Goal: Task Accomplishment & Management: Manage account settings

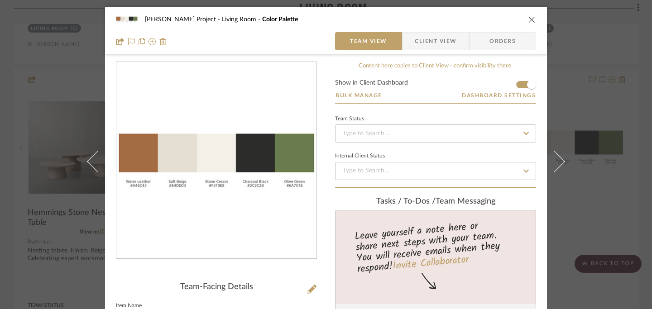
scroll to position [87, 0]
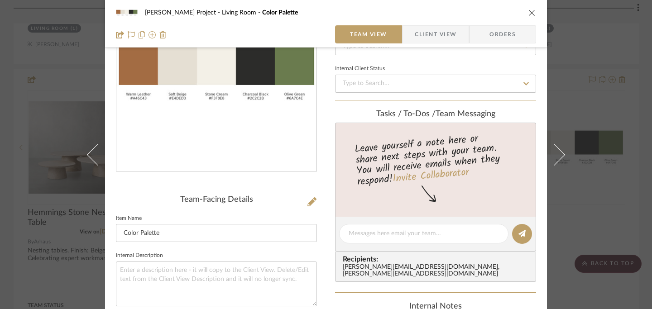
drag, startPoint x: 528, startPoint y: 14, endPoint x: 527, endPoint y: 19, distance: 5.2
click at [528, 14] on icon "close" at bounding box center [531, 12] width 7 height 7
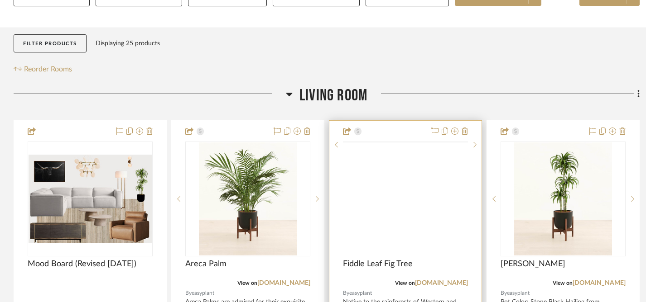
scroll to position [152, 0]
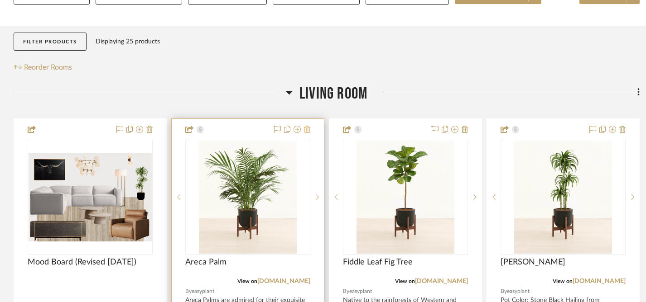
click at [306, 126] on icon at bounding box center [307, 129] width 6 height 7
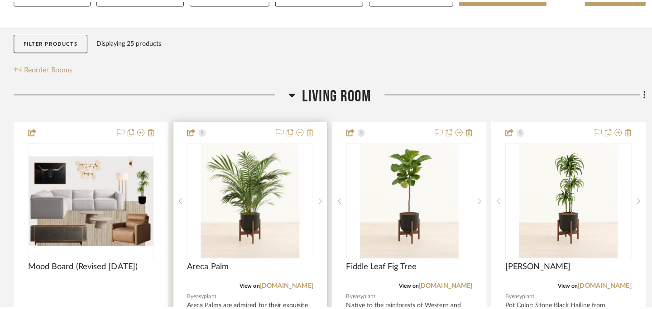
scroll to position [0, 0]
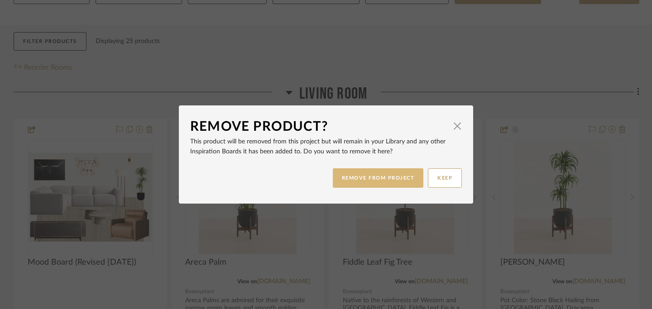
click at [391, 177] on button "REMOVE FROM PROJECT" at bounding box center [378, 177] width 91 height 19
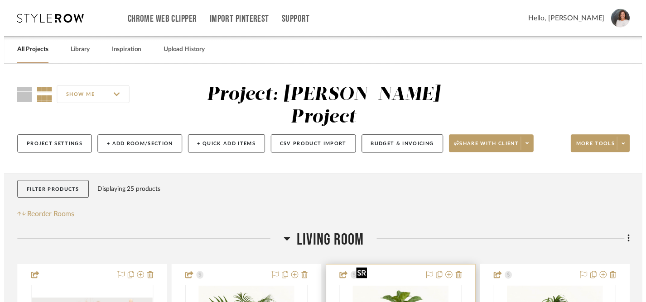
scroll to position [152, 0]
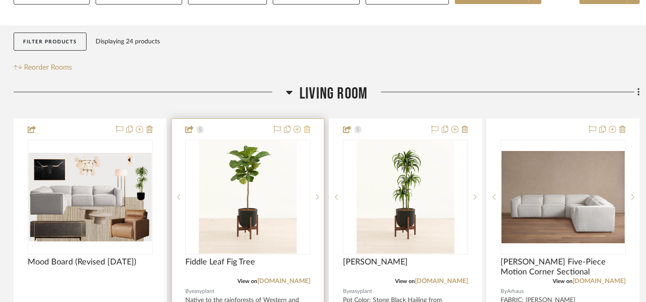
click at [307, 126] on icon at bounding box center [307, 129] width 6 height 7
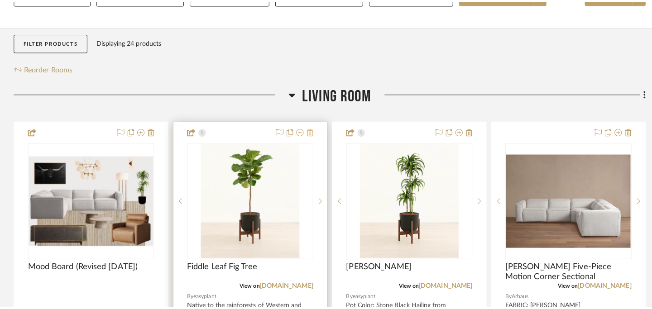
scroll to position [0, 0]
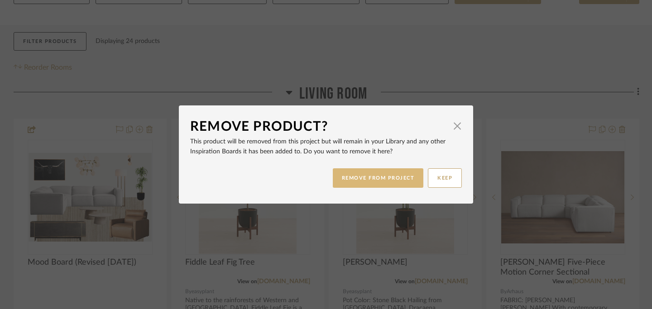
click at [363, 179] on button "REMOVE FROM PROJECT" at bounding box center [378, 177] width 91 height 19
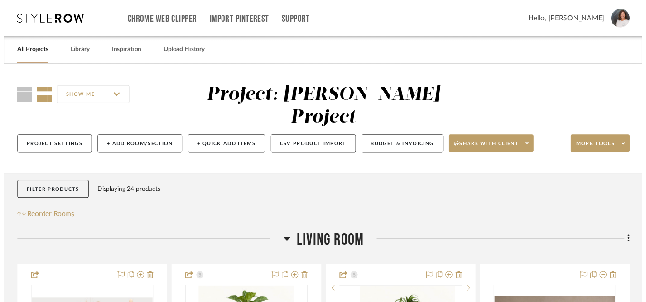
scroll to position [152, 0]
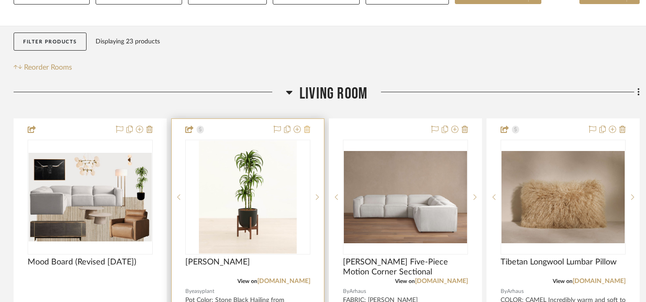
click at [306, 126] on icon at bounding box center [307, 129] width 6 height 7
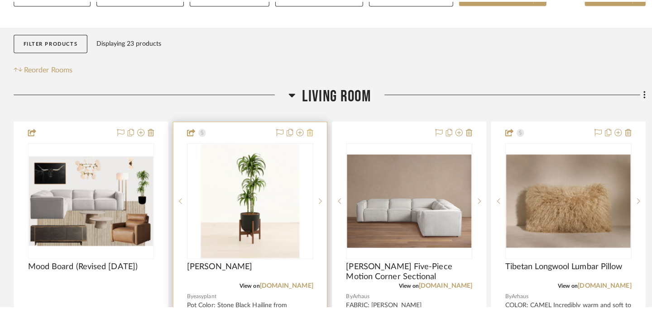
scroll to position [0, 0]
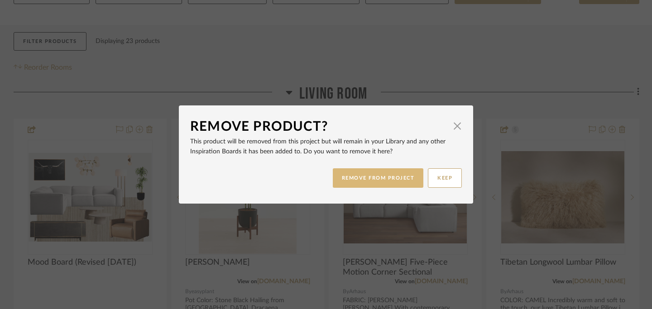
click at [382, 179] on button "REMOVE FROM PROJECT" at bounding box center [378, 177] width 91 height 19
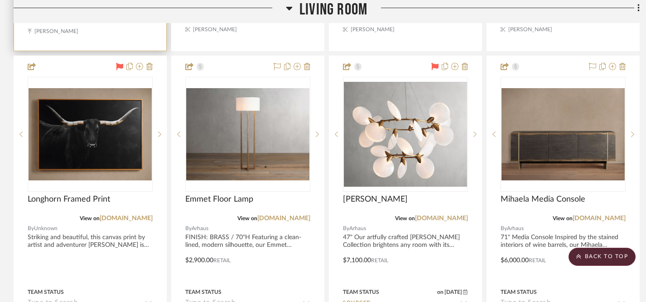
scroll to position [619, 0]
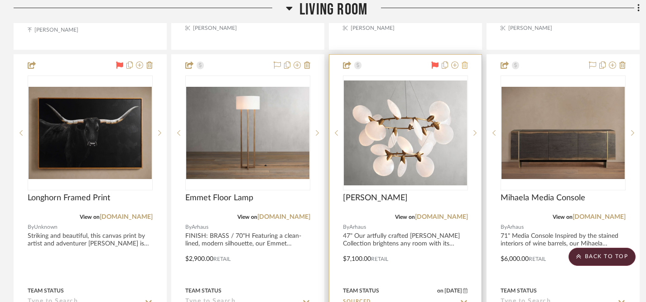
click at [465, 62] on icon at bounding box center [464, 65] width 6 height 7
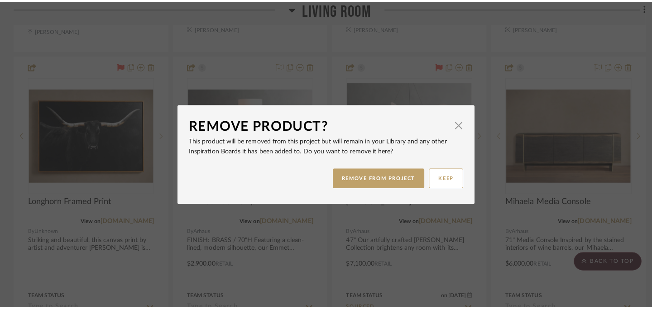
scroll to position [0, 0]
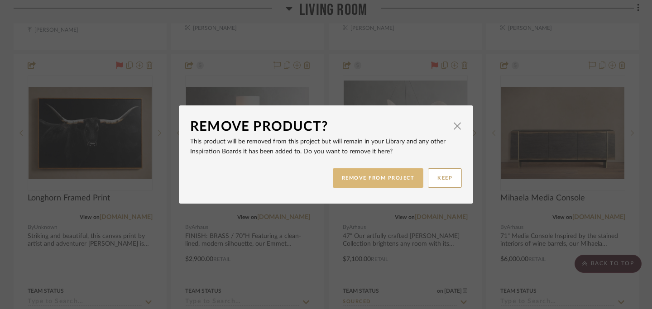
click at [384, 180] on button "REMOVE FROM PROJECT" at bounding box center [378, 177] width 91 height 19
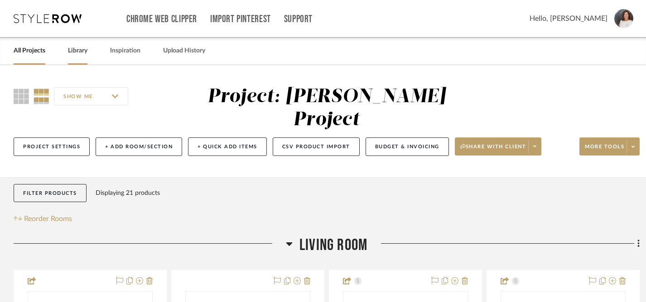
click at [73, 51] on link "Library" at bounding box center [77, 51] width 19 height 12
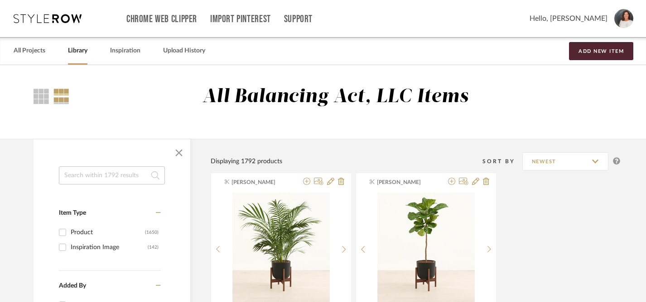
click at [93, 174] on input at bounding box center [112, 176] width 106 height 18
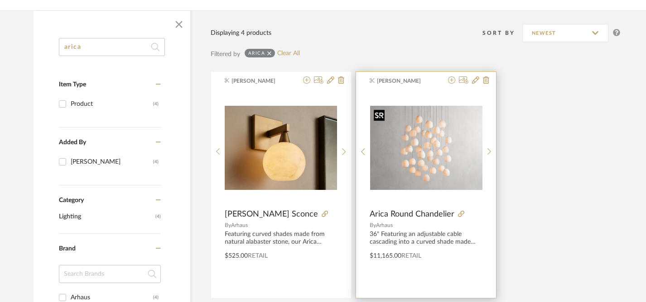
scroll to position [136, 0]
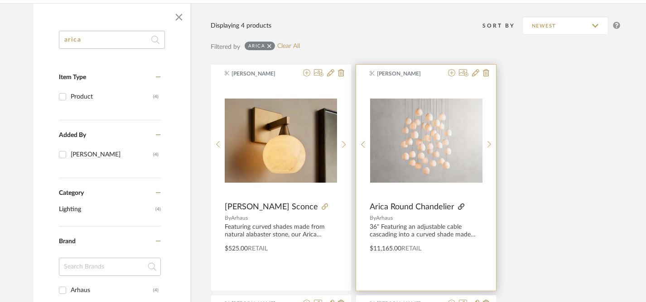
type input "arica"
click at [460, 207] on icon at bounding box center [461, 207] width 6 height 6
click at [434, 147] on img "0" at bounding box center [426, 141] width 112 height 84
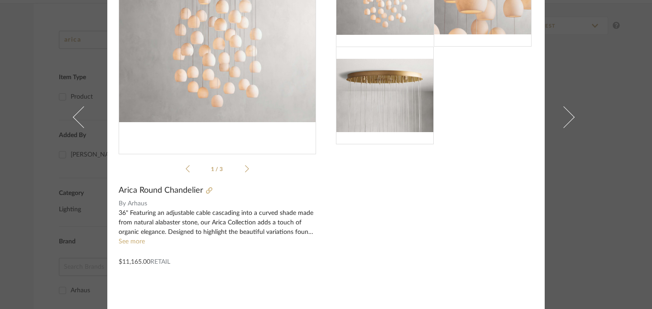
scroll to position [81, 0]
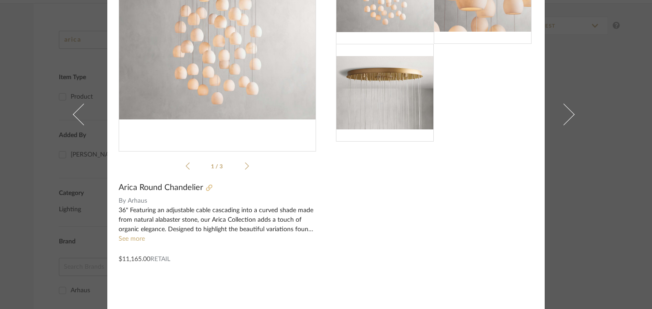
click at [206, 189] on icon at bounding box center [209, 188] width 6 height 6
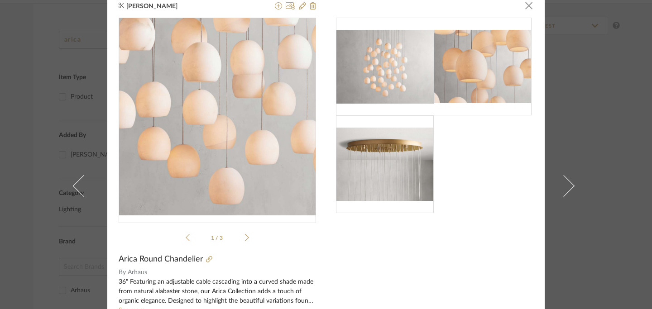
scroll to position [0, 0]
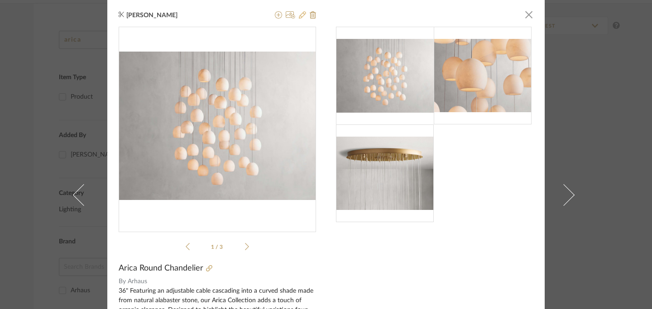
click at [300, 15] on icon at bounding box center [302, 14] width 7 height 7
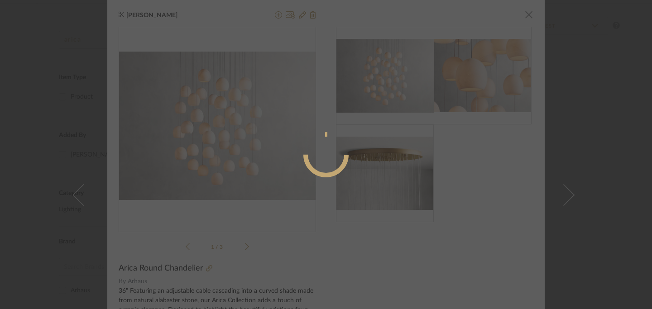
radio input "true"
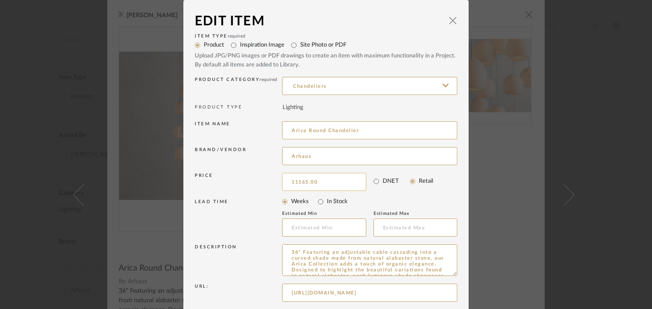
click at [330, 186] on input "11165.00" at bounding box center [324, 182] width 84 height 18
type input "$16,300.00"
click at [376, 159] on input "Arhaus" at bounding box center [369, 156] width 175 height 18
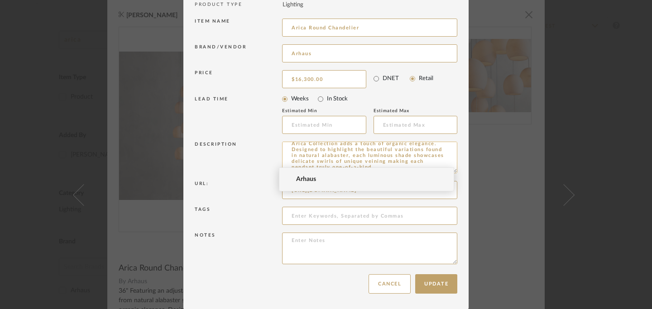
scroll to position [103, 0]
click at [319, 256] on textarea at bounding box center [369, 248] width 175 height 32
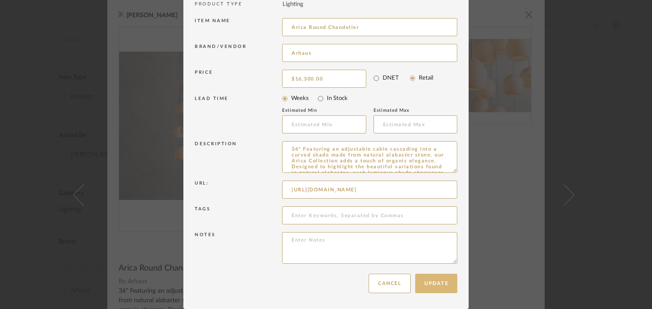
click at [431, 283] on button "Update" at bounding box center [436, 283] width 42 height 19
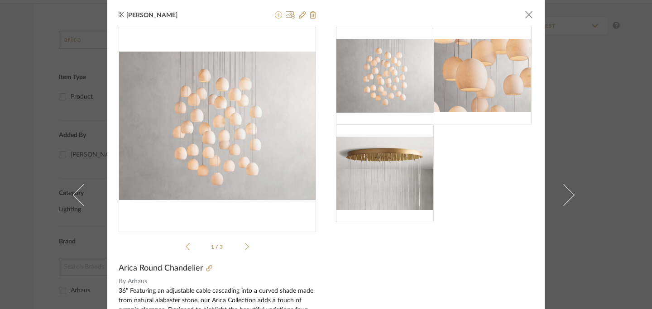
click at [275, 14] on icon at bounding box center [278, 14] width 7 height 7
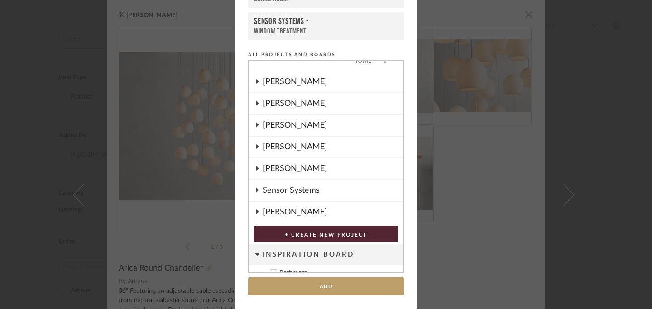
scroll to position [0, 0]
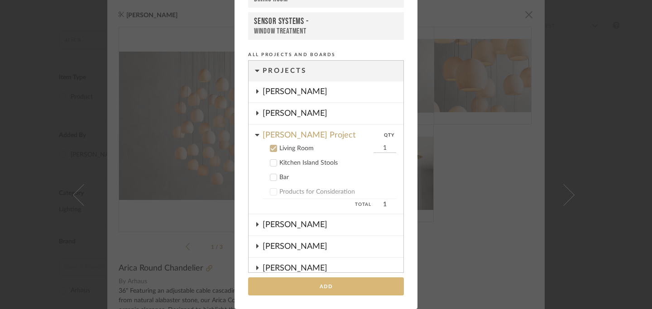
click at [324, 287] on button "Add" at bounding box center [326, 286] width 156 height 19
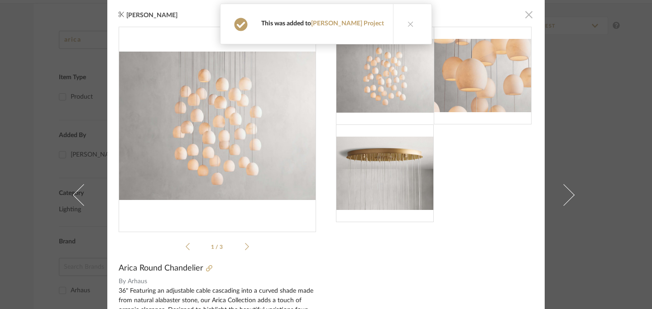
click at [526, 16] on span "button" at bounding box center [529, 14] width 18 height 18
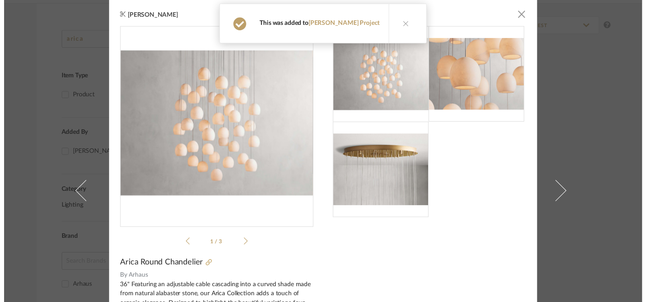
scroll to position [136, 0]
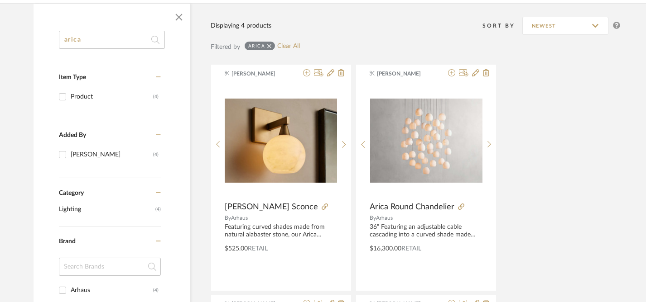
drag, startPoint x: 77, startPoint y: 43, endPoint x: 39, endPoint y: 39, distance: 38.2
click at [34, 36] on div "arica Item Type Product (4) Added By [PERSON_NAME] (4) Category Lighting (4) Br…" at bounding box center [111, 278] width 157 height 494
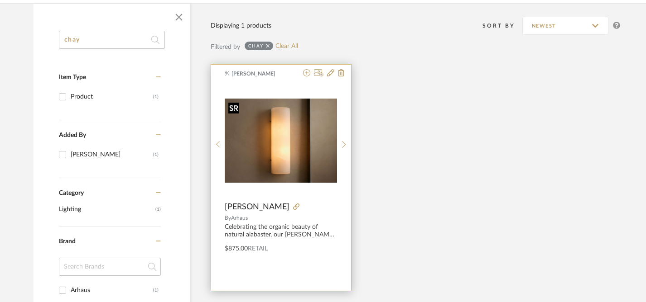
type input "chay"
click at [280, 149] on img "0" at bounding box center [281, 141] width 112 height 84
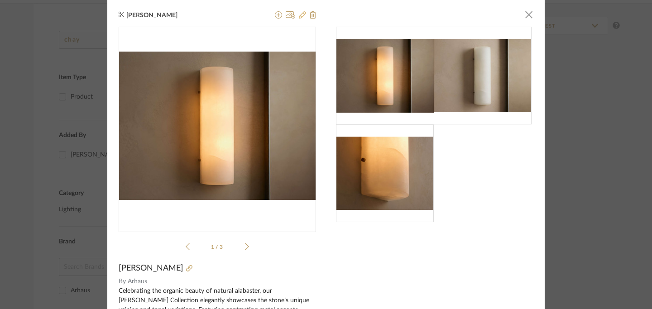
click at [299, 14] on icon at bounding box center [302, 14] width 7 height 7
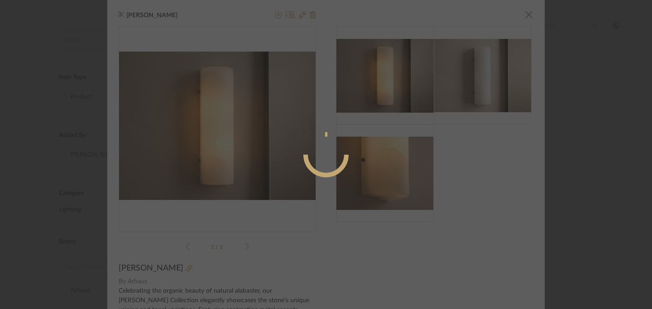
radio input "true"
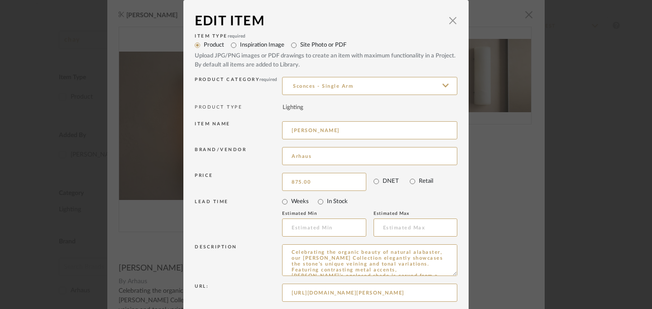
drag, startPoint x: 312, startPoint y: 182, endPoint x: 263, endPoint y: 181, distance: 48.9
click at [264, 181] on div "Price 875.00 DNET Retail" at bounding box center [326, 182] width 263 height 23
drag, startPoint x: 315, startPoint y: 180, endPoint x: 258, endPoint y: 180, distance: 56.6
click at [258, 180] on div "Price 875.00 DNET Retail" at bounding box center [326, 182] width 263 height 23
type input "$1,500.00"
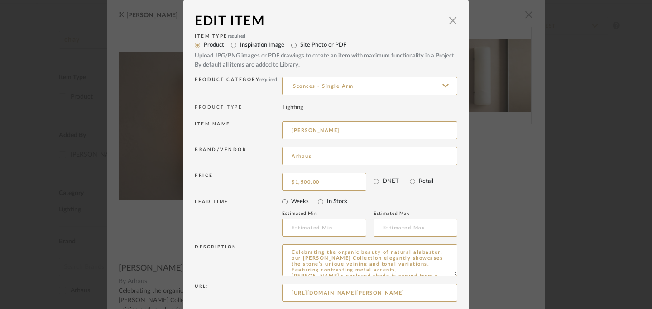
click at [250, 263] on div "Description" at bounding box center [238, 260] width 87 height 32
click at [289, 254] on textarea "Celebrating the organic beauty of natural alabaster, our [PERSON_NAME] Collecti…" at bounding box center [369, 260] width 175 height 32
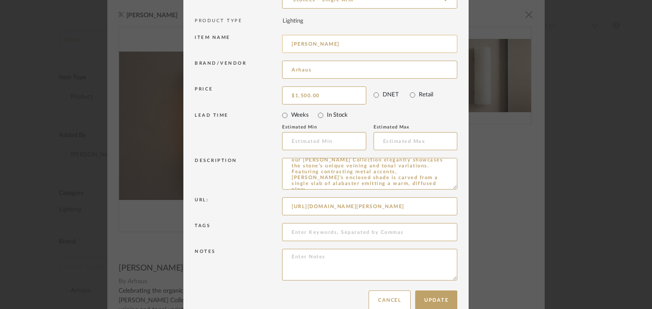
scroll to position [103, 0]
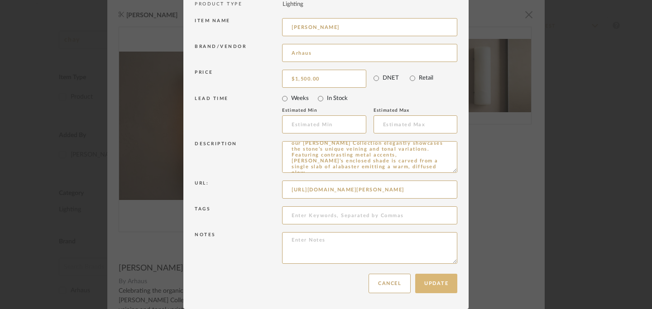
type textarea "18" Sconces Celebrating the organic beauty of natural alabaster, our [PERSON_NA…"
click at [435, 285] on button "Update" at bounding box center [436, 283] width 42 height 19
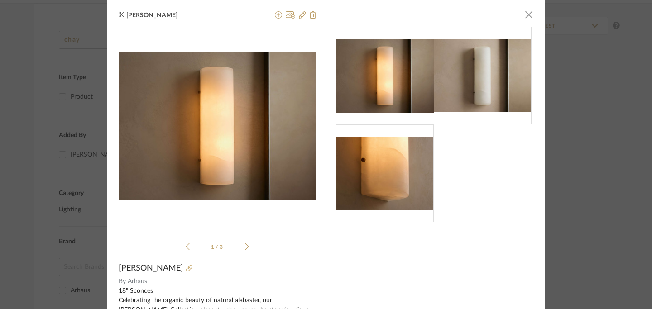
click at [245, 247] on icon at bounding box center [247, 247] width 4 height 8
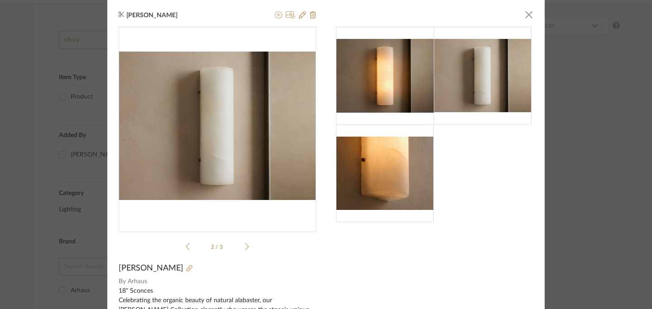
click at [245, 246] on icon at bounding box center [247, 247] width 4 height 8
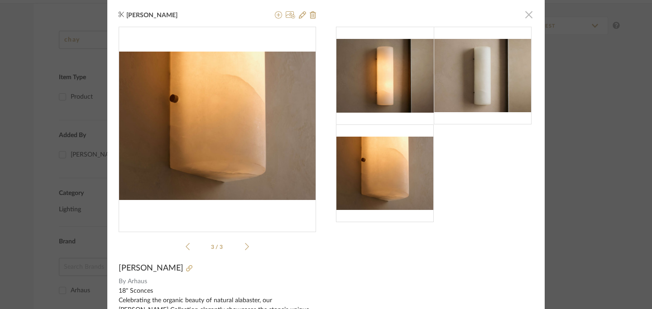
click at [525, 17] on span "button" at bounding box center [529, 14] width 18 height 18
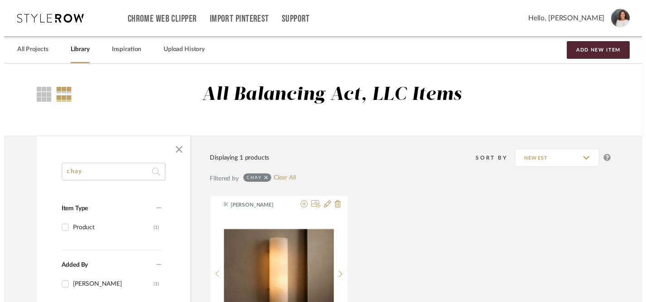
scroll to position [136, 0]
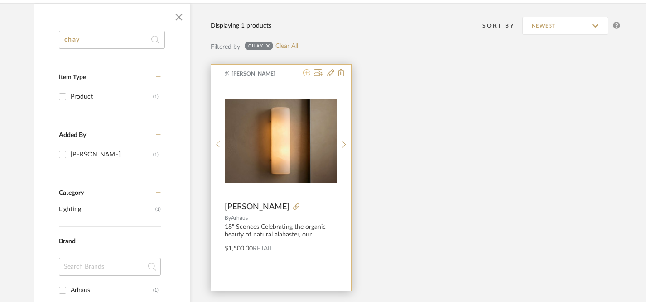
click at [307, 73] on icon at bounding box center [306, 72] width 7 height 7
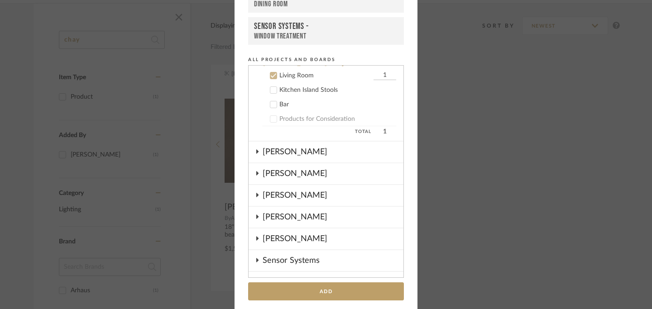
scroll to position [80, 0]
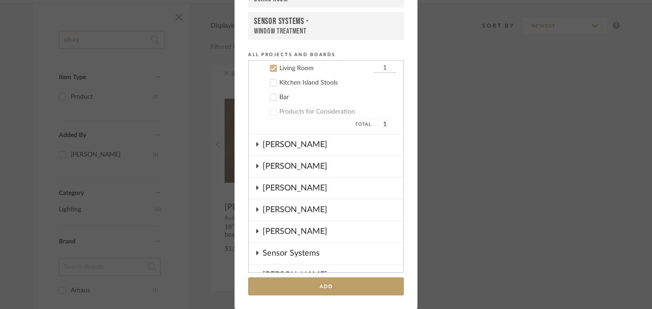
drag, startPoint x: 380, startPoint y: 71, endPoint x: 362, endPoint y: 69, distance: 18.6
click at [362, 69] on label "Living Room 1" at bounding box center [329, 68] width 134 height 9
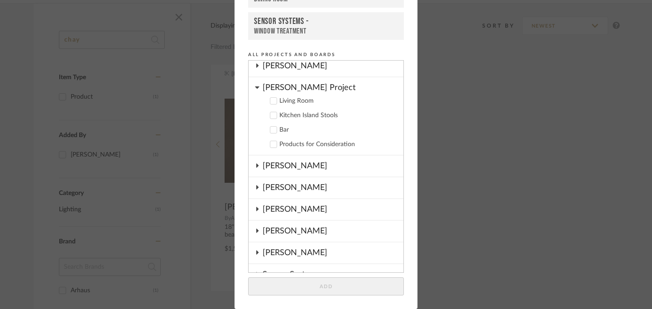
scroll to position [0, 0]
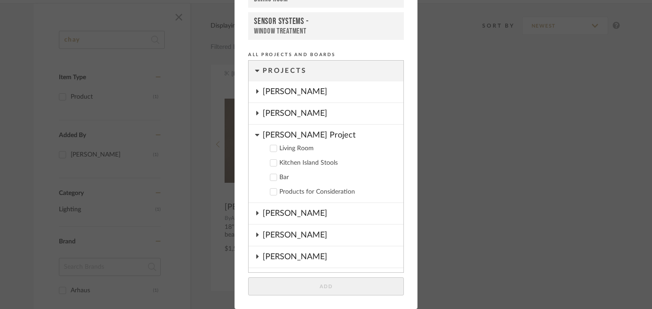
drag, startPoint x: 271, startPoint y: 147, endPoint x: 288, endPoint y: 143, distance: 17.1
click at [272, 147] on icon at bounding box center [274, 149] width 6 height 5
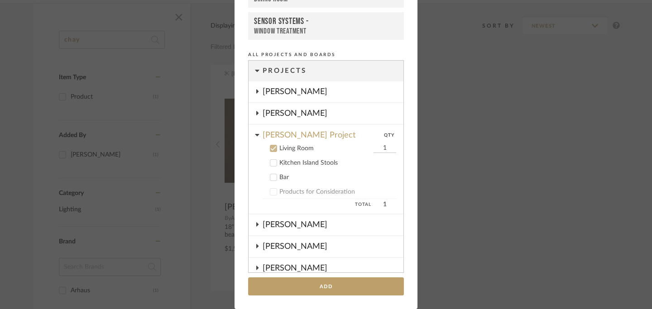
click at [380, 146] on input "1" at bounding box center [384, 148] width 23 height 9
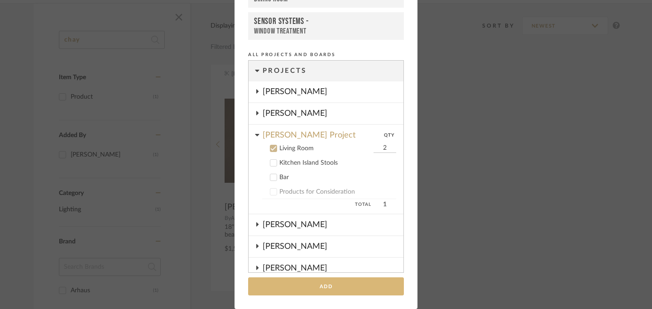
type input "2"
click at [323, 289] on button "Add" at bounding box center [326, 286] width 156 height 19
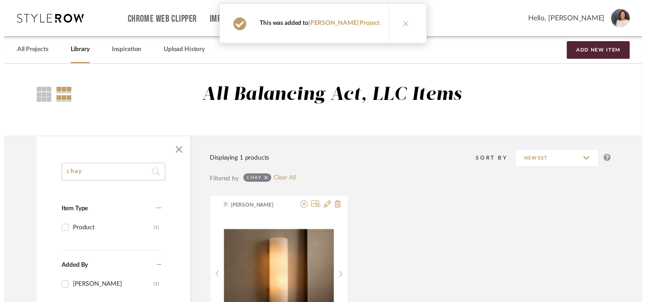
scroll to position [136, 0]
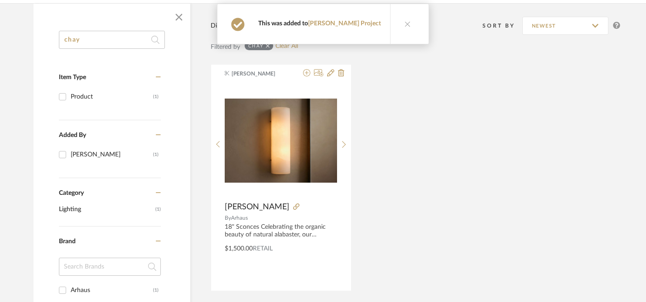
click at [444, 156] on div "[PERSON_NAME] [PERSON_NAME] By [PERSON_NAME] 18" Sconces Celebrating the organi…" at bounding box center [414, 177] width 409 height 226
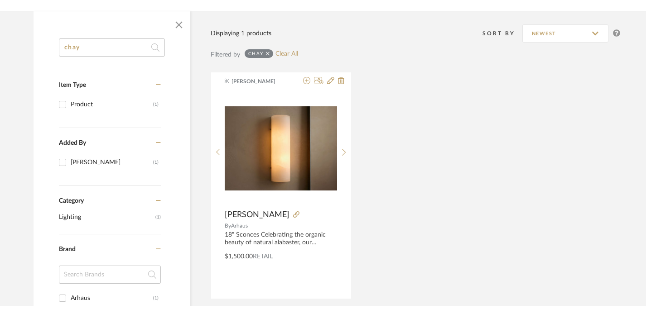
scroll to position [0, 0]
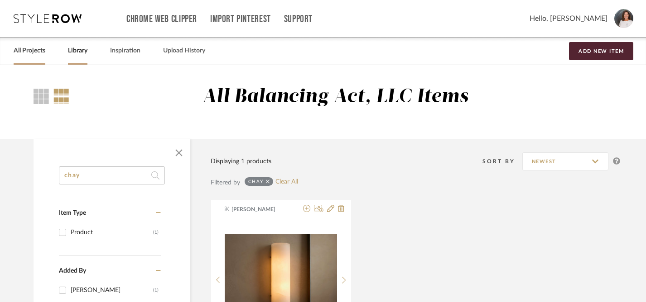
click at [16, 49] on link "All Projects" at bounding box center [30, 51] width 32 height 12
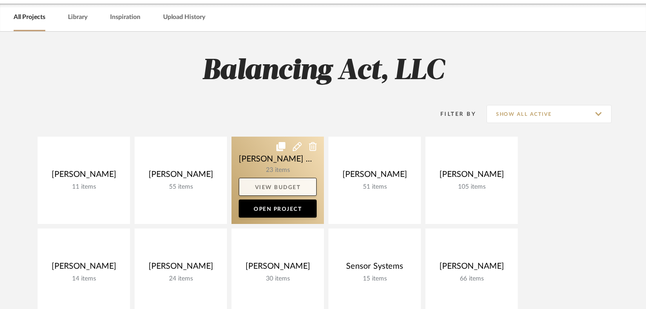
scroll to position [71, 0]
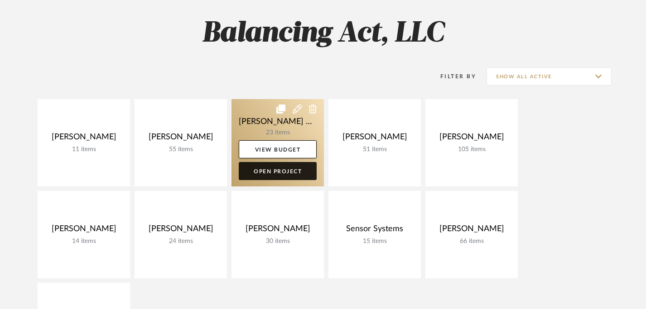
click at [273, 175] on link "Open Project" at bounding box center [278, 171] width 78 height 18
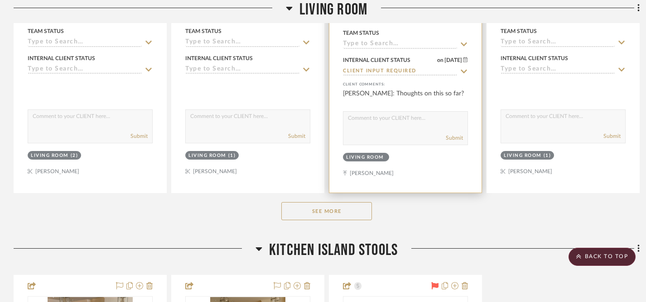
scroll to position [486, 0]
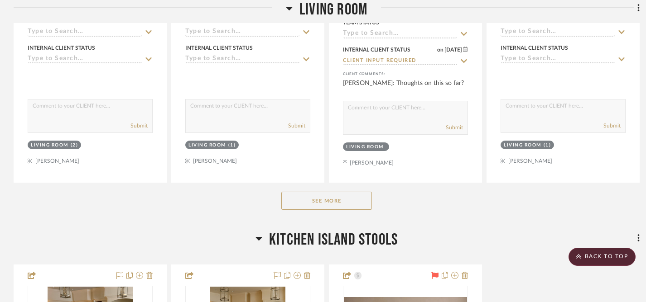
click at [321, 192] on button "See More" at bounding box center [326, 201] width 91 height 18
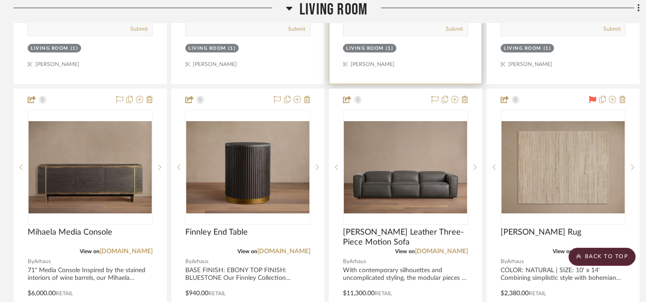
scroll to position [1008, 0]
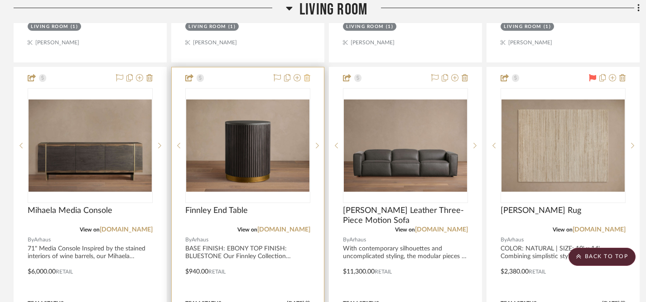
click at [308, 74] on icon at bounding box center [307, 77] width 6 height 7
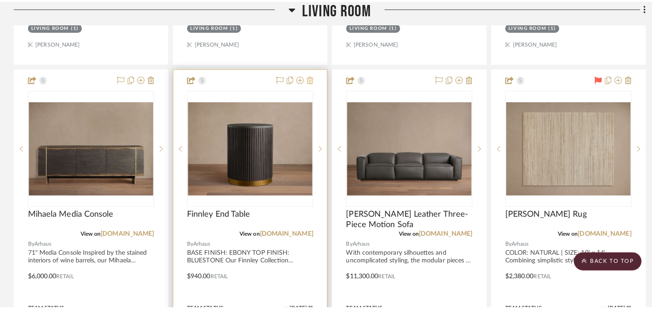
scroll to position [0, 0]
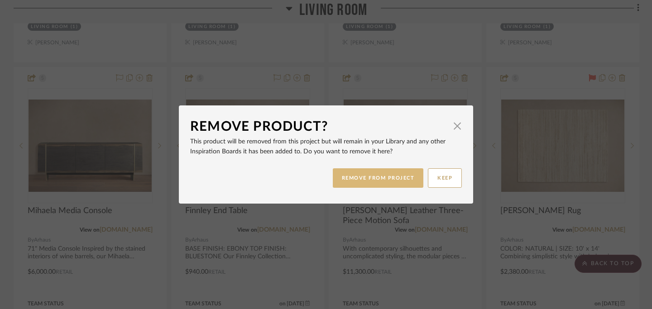
click at [372, 178] on button "REMOVE FROM PROJECT" at bounding box center [378, 177] width 91 height 19
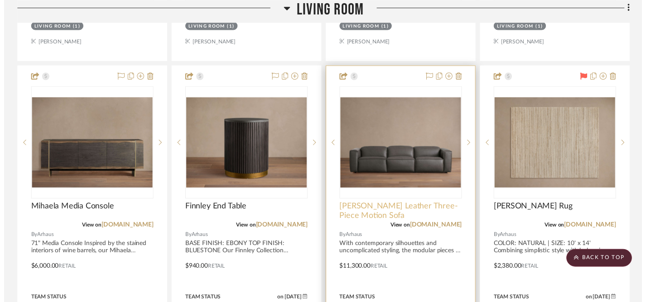
scroll to position [1008, 0]
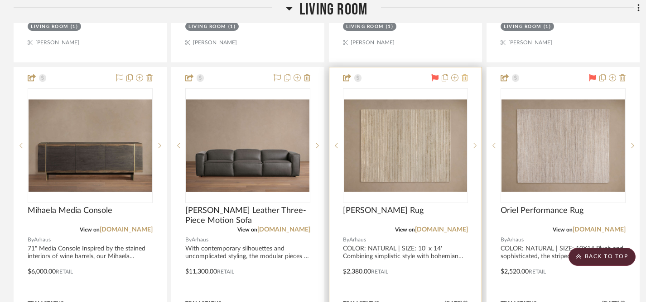
click at [465, 74] on icon at bounding box center [464, 77] width 6 height 7
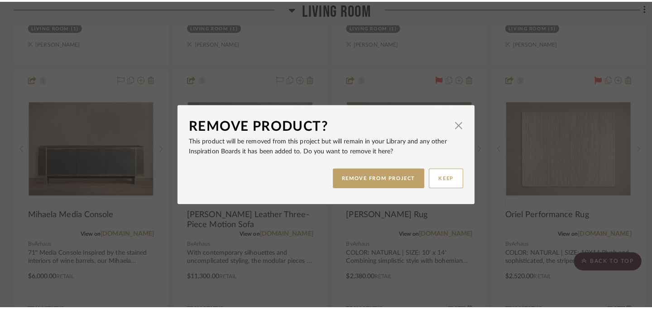
scroll to position [0, 0]
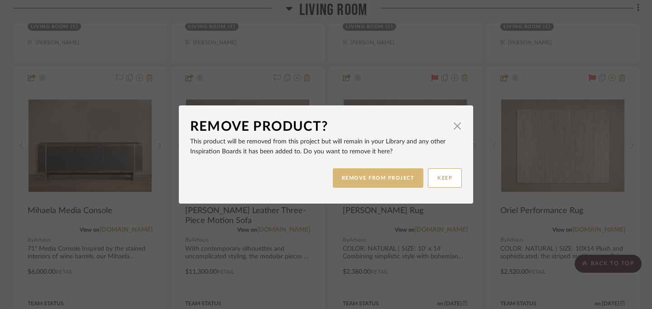
click at [381, 176] on button "REMOVE FROM PROJECT" at bounding box center [378, 177] width 91 height 19
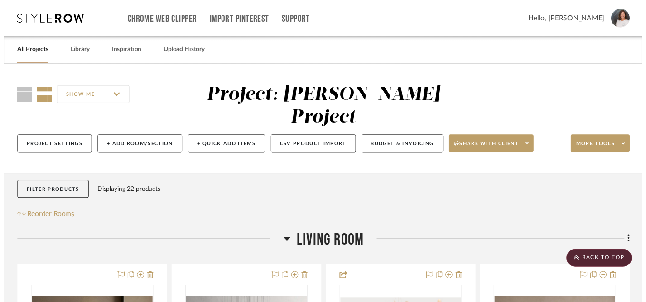
scroll to position [1008, 0]
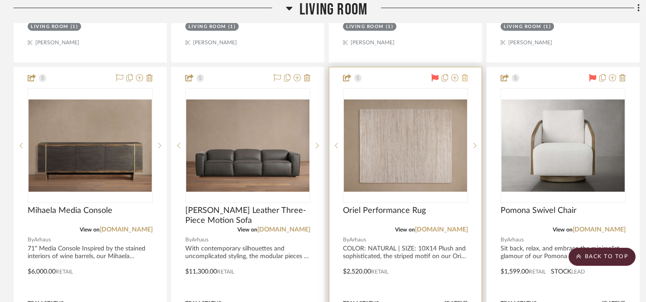
click at [464, 74] on icon at bounding box center [464, 77] width 6 height 7
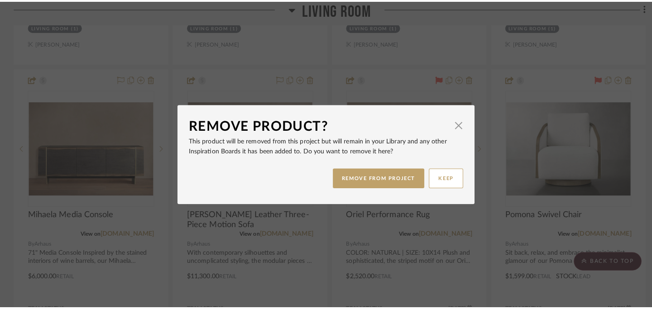
scroll to position [0, 0]
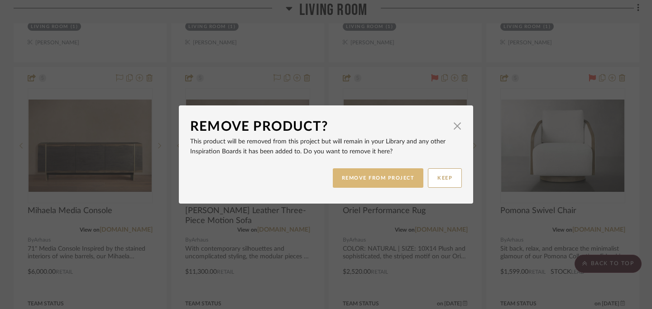
click at [389, 179] on button "REMOVE FROM PROJECT" at bounding box center [378, 177] width 91 height 19
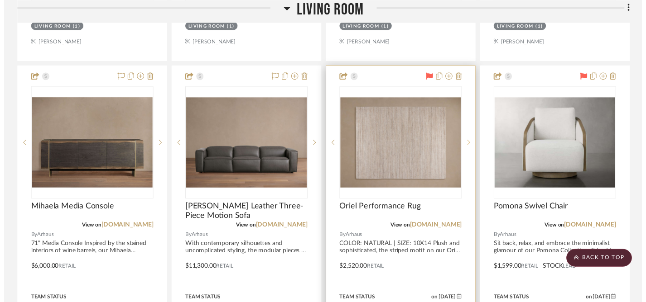
scroll to position [1008, 0]
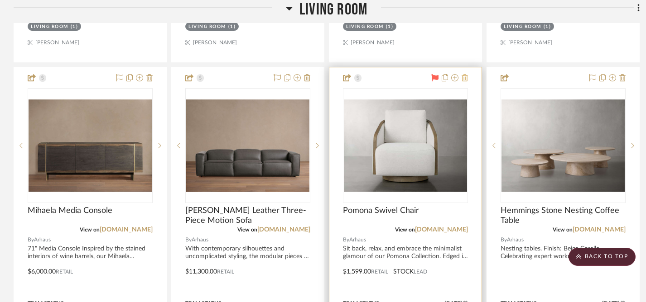
click at [466, 74] on icon at bounding box center [464, 77] width 6 height 7
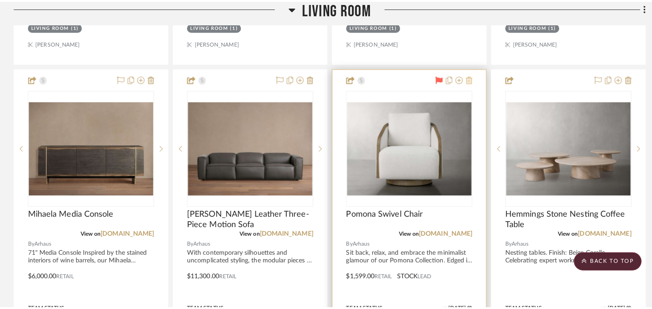
scroll to position [0, 0]
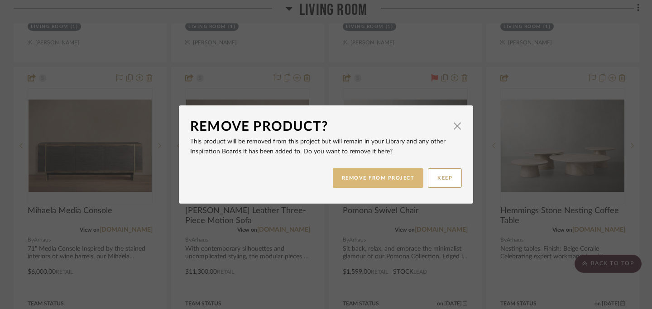
click at [387, 176] on button "REMOVE FROM PROJECT" at bounding box center [378, 177] width 91 height 19
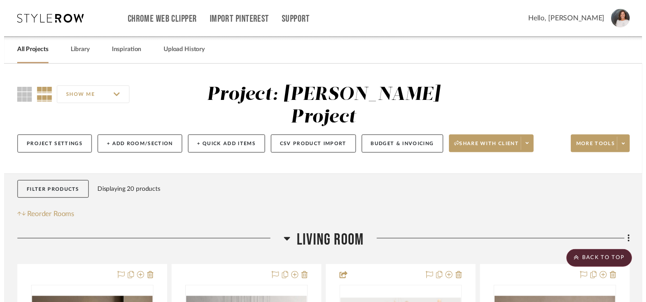
scroll to position [1008, 0]
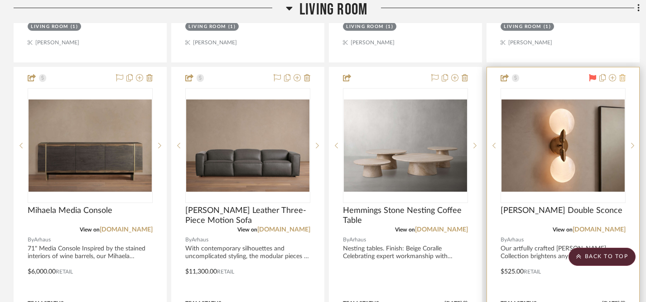
click at [623, 74] on icon at bounding box center [622, 77] width 6 height 7
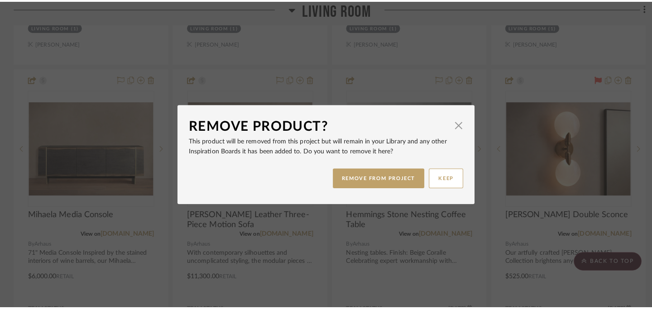
scroll to position [0, 0]
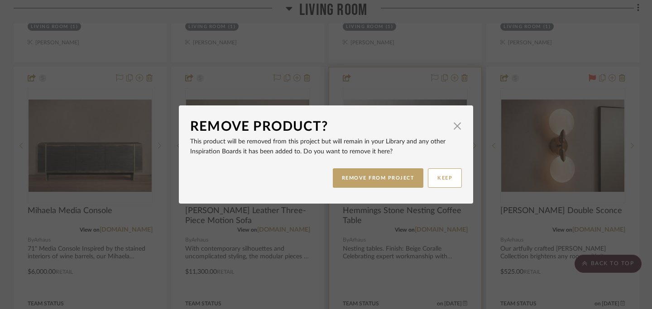
click at [392, 180] on button "REMOVE FROM PROJECT" at bounding box center [378, 177] width 91 height 19
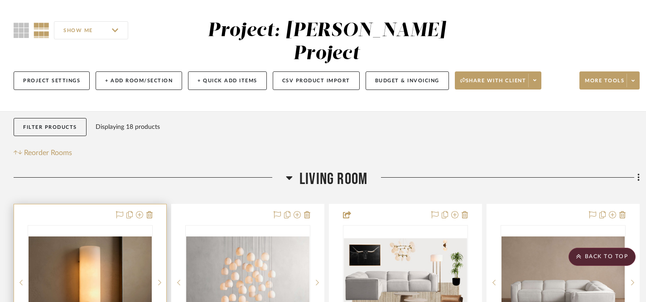
scroll to position [61, 0]
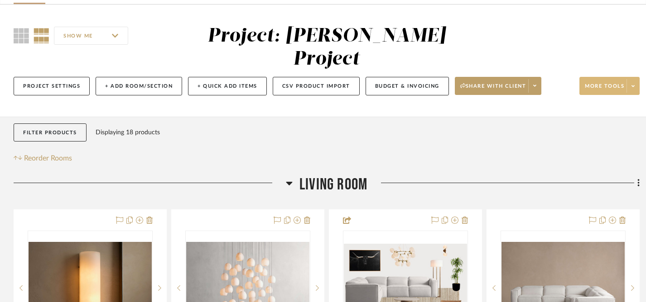
click at [614, 83] on span "More tools" at bounding box center [603, 90] width 39 height 14
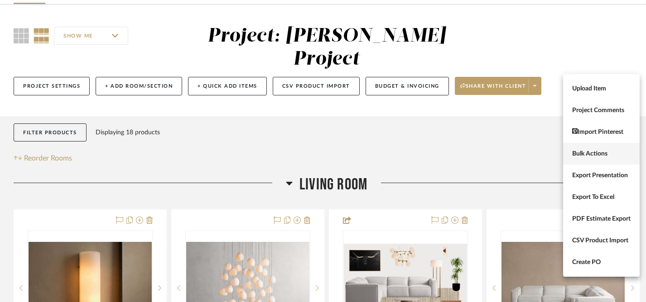
click at [578, 154] on span "Bulk Actions" at bounding box center [601, 154] width 58 height 8
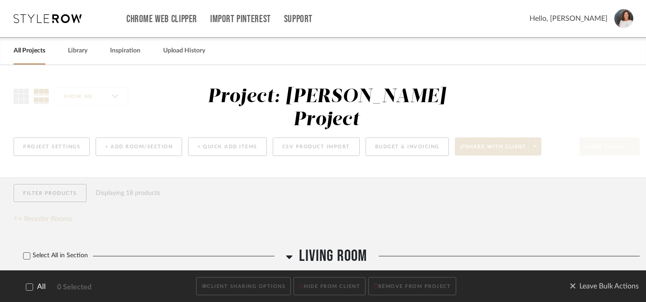
scroll to position [0, 0]
click at [28, 286] on icon at bounding box center [29, 287] width 6 height 6
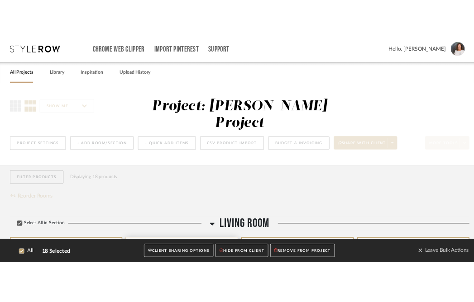
scroll to position [15, 0]
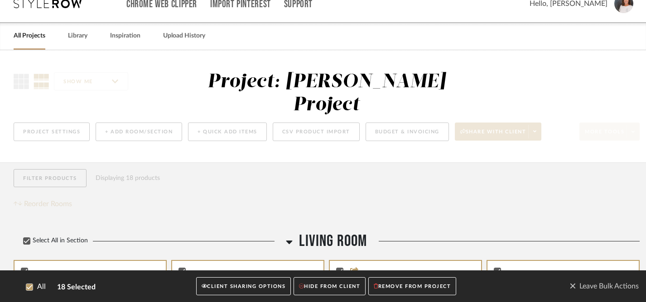
click at [235, 286] on button "CLIENT SHARING OPTIONS" at bounding box center [243, 286] width 95 height 19
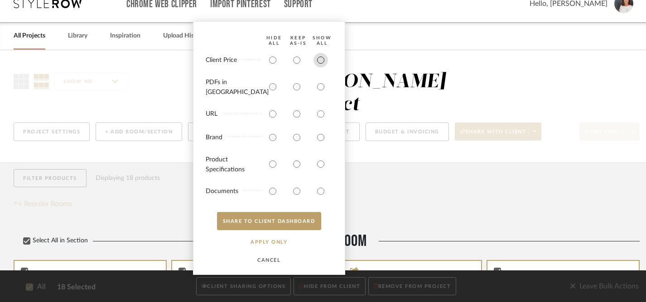
click at [322, 67] on input "radio" at bounding box center [320, 60] width 14 height 14
radio input "true"
click at [320, 92] on input "radio" at bounding box center [320, 87] width 14 height 14
radio input "true"
click at [321, 111] on input "radio" at bounding box center [320, 114] width 14 height 14
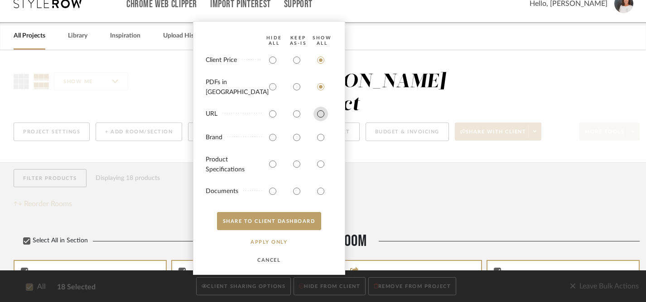
radio input "true"
click at [322, 137] on input "radio" at bounding box center [320, 137] width 14 height 14
radio input "true"
click at [319, 164] on input "radio" at bounding box center [320, 164] width 14 height 14
radio input "true"
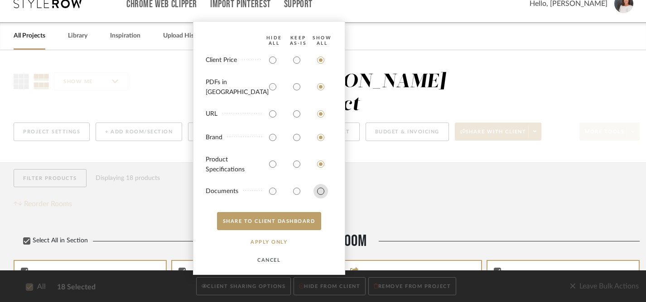
click at [320, 191] on input "radio" at bounding box center [320, 191] width 14 height 14
radio input "true"
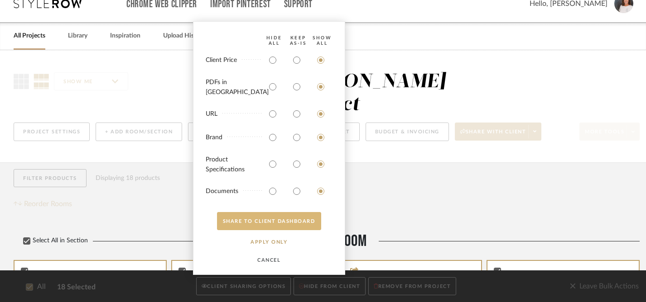
click at [280, 222] on button "SHARE TO CLIENT Dashboard" at bounding box center [269, 221] width 104 height 18
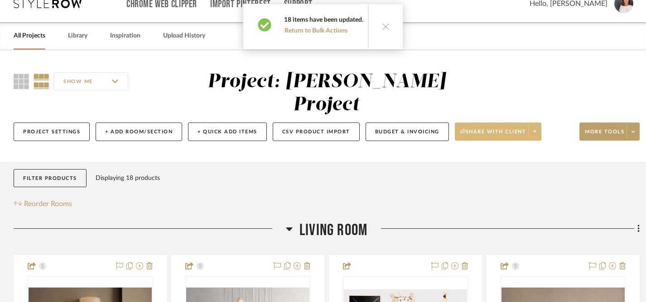
click at [503, 123] on button "Share with client" at bounding box center [497, 132] width 87 height 18
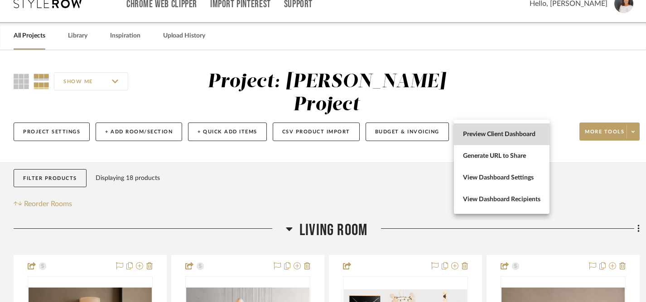
click at [491, 134] on span "Preview Client Dashboard" at bounding box center [501, 134] width 77 height 8
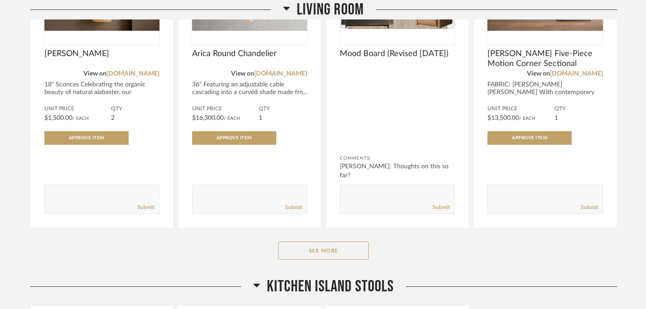
scroll to position [255, 0]
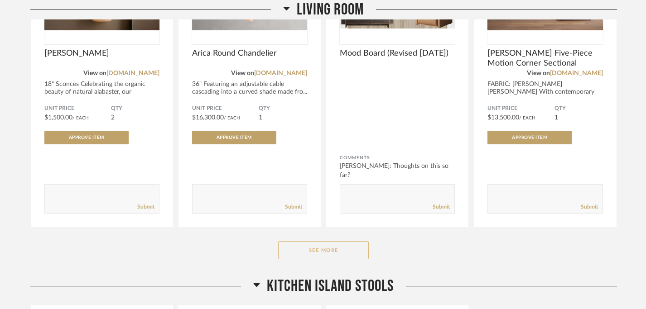
click at [326, 248] on button "See More" at bounding box center [323, 250] width 91 height 18
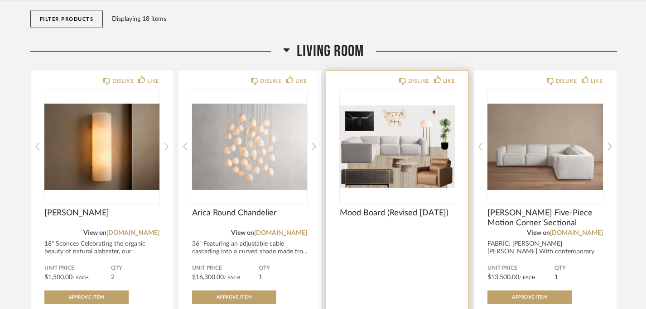
scroll to position [0, 0]
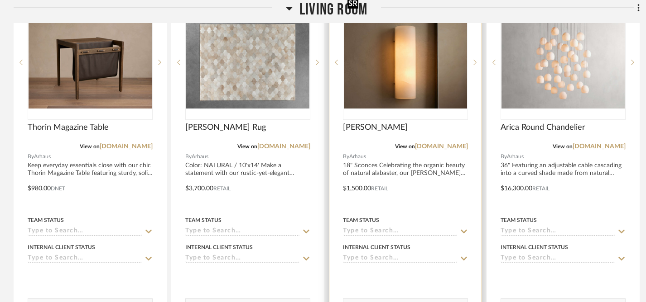
scroll to position [291, 0]
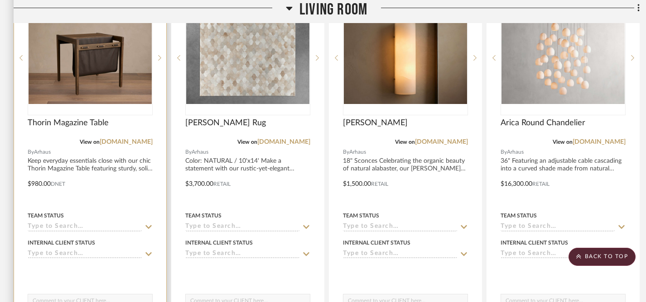
click at [148, 251] on icon at bounding box center [148, 254] width 8 height 7
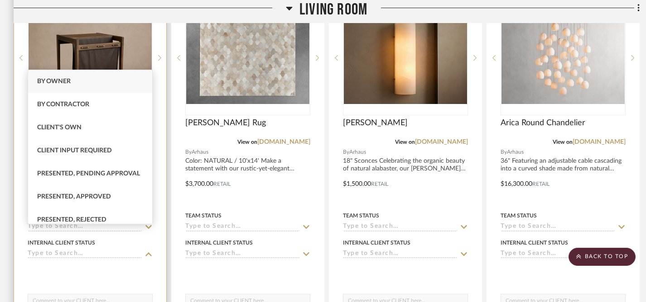
click at [102, 196] on span "Presented, Approved" at bounding box center [74, 197] width 74 height 6
type input "10/9/2025"
type input "Presented, Approved"
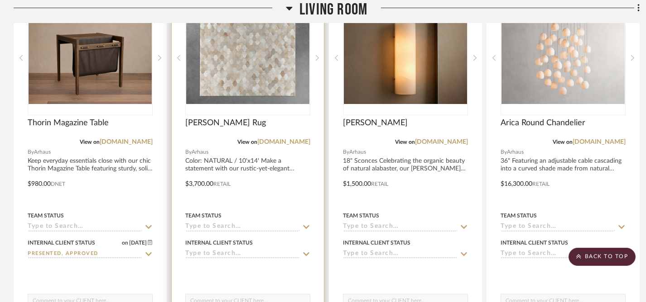
click at [308, 253] on icon at bounding box center [306, 255] width 6 height 4
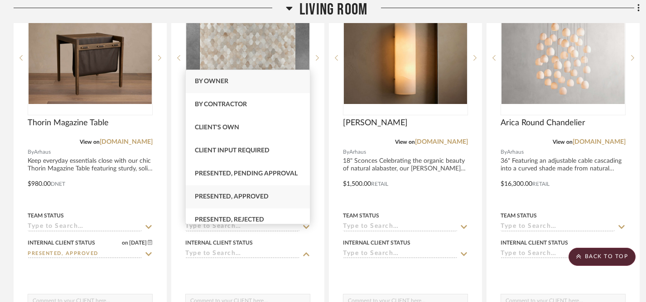
click at [239, 198] on span "Presented, Approved" at bounding box center [232, 197] width 74 height 6
type input "10/9/2025"
type input "Presented, Approved"
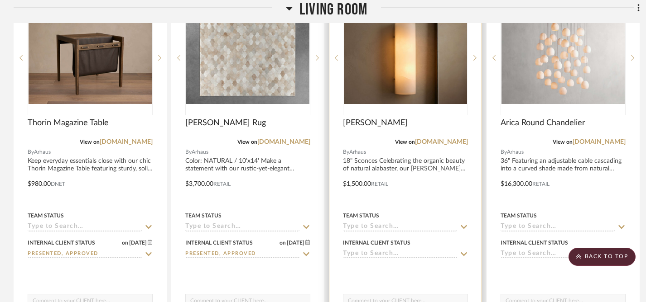
click at [463, 251] on icon at bounding box center [463, 254] width 8 height 7
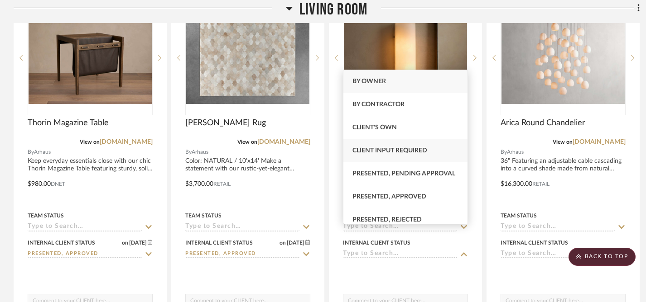
click at [396, 150] on span "Client Input Required" at bounding box center [389, 151] width 75 height 6
type input "10/9/2025"
type input "Client Input Required"
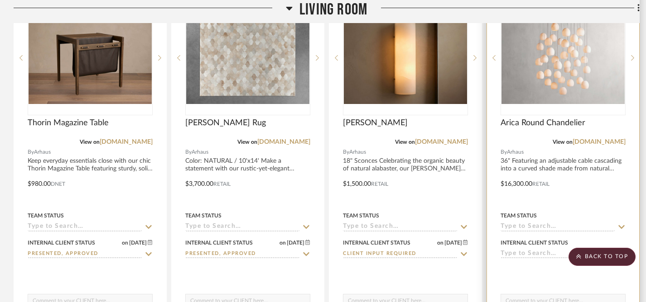
click at [480, 251] on icon at bounding box center [621, 254] width 8 height 7
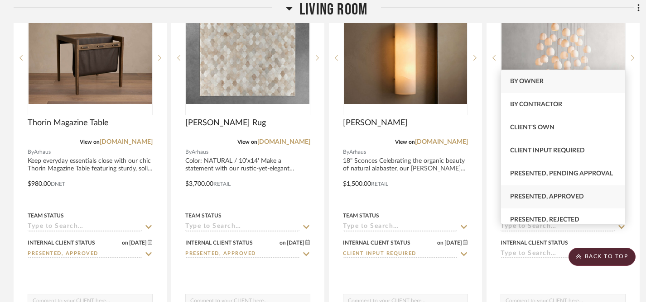
click at [480, 198] on span "Presented, Approved" at bounding box center [547, 197] width 74 height 6
type input "10/9/2025"
type input "Presented, Approved"
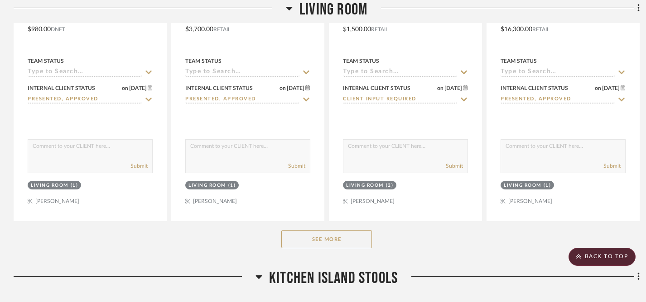
scroll to position [454, 0]
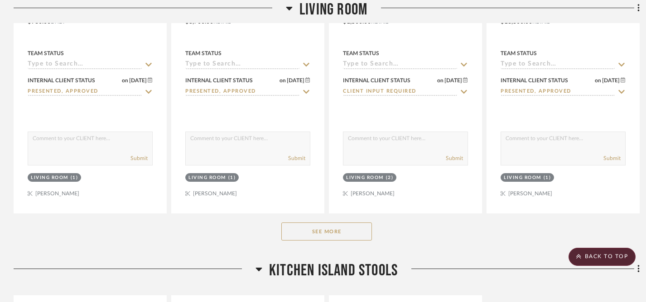
click at [328, 223] on button "See More" at bounding box center [326, 232] width 91 height 18
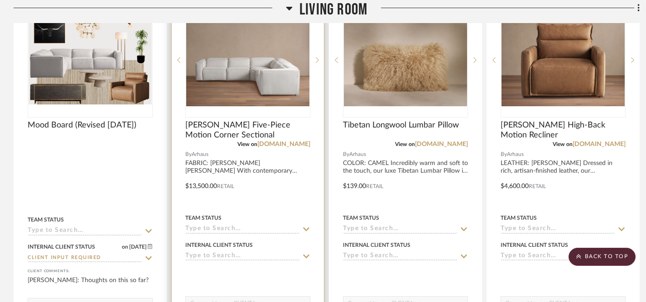
scroll to position [709, 0]
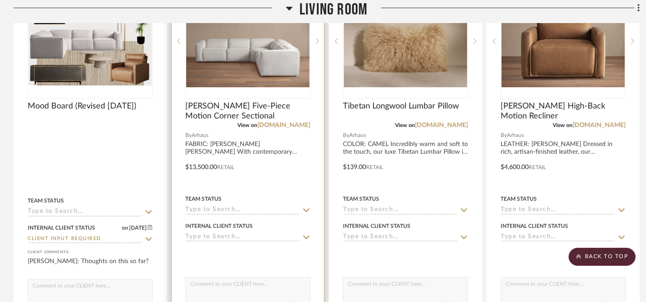
click at [305, 234] on icon at bounding box center [306, 237] width 8 height 7
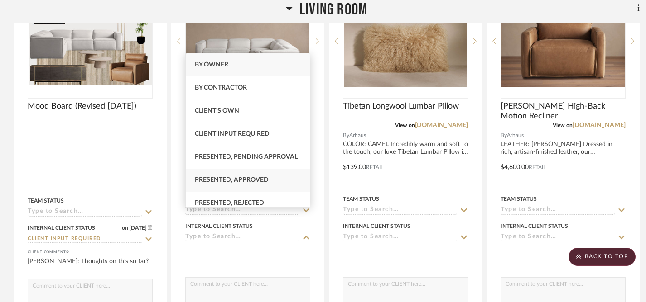
click at [227, 178] on span "Presented, Approved" at bounding box center [232, 180] width 74 height 6
type input "10/9/2025"
type input "Presented, Approved"
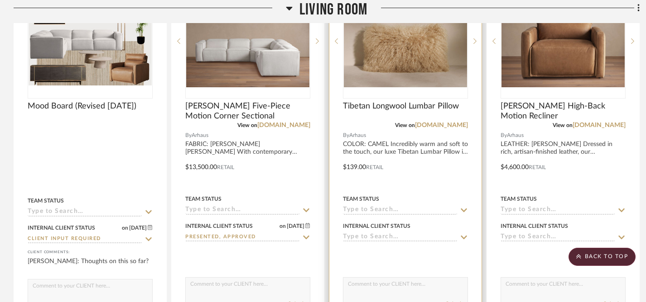
click at [463, 234] on icon at bounding box center [463, 237] width 8 height 7
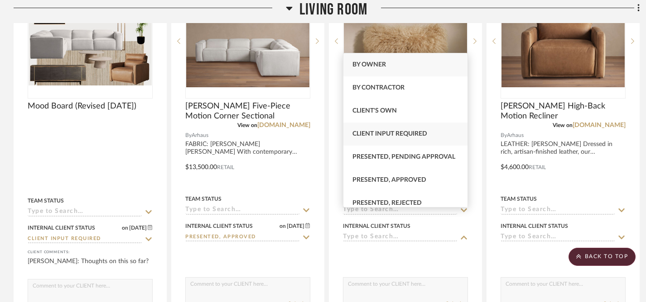
click at [394, 134] on span "Client Input Required" at bounding box center [389, 134] width 75 height 6
type input "10/9/2025"
type input "Client Input Required"
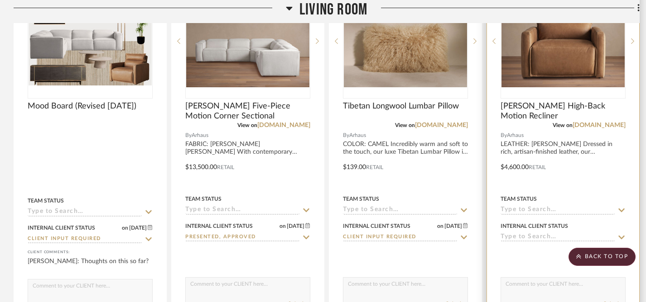
scroll to position [708, 0]
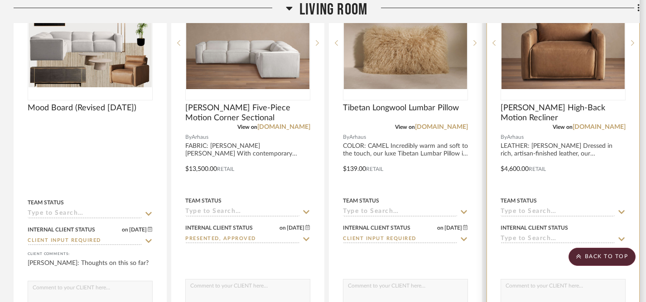
click at [480, 238] on icon at bounding box center [621, 240] width 6 height 4
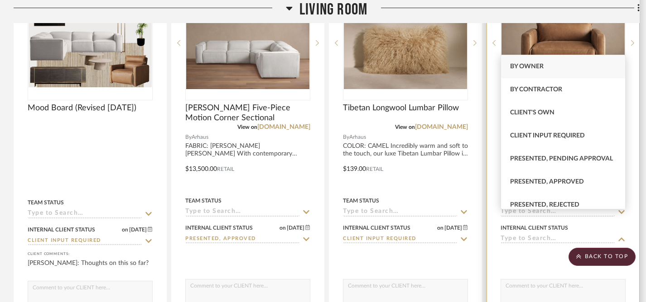
click at [480, 180] on span "Presented, Approved" at bounding box center [547, 182] width 74 height 6
type input "10/9/2025"
type input "Presented, Approved"
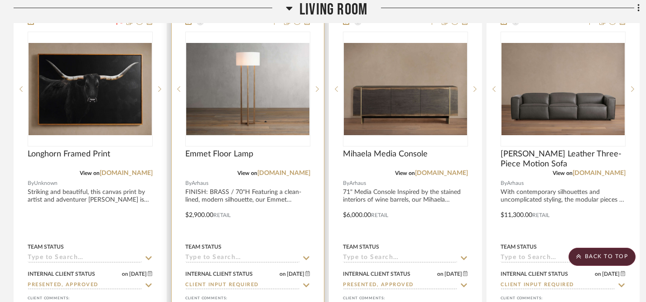
scroll to position [1072, 0]
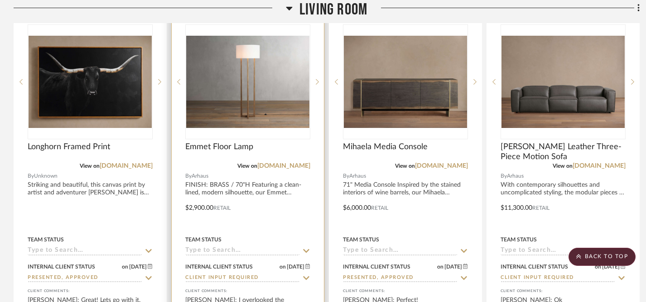
click at [307, 277] on icon at bounding box center [306, 279] width 6 height 4
click at [306, 276] on icon at bounding box center [306, 278] width 5 height 5
type input "10/9/2025"
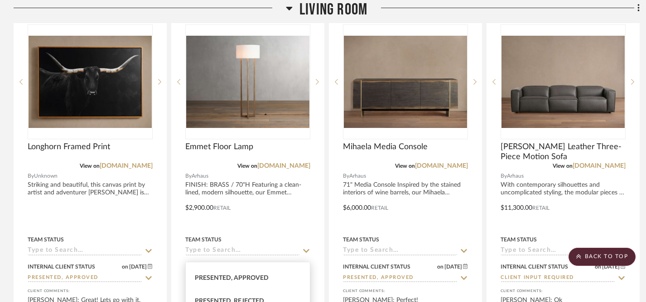
scroll to position [110, 0]
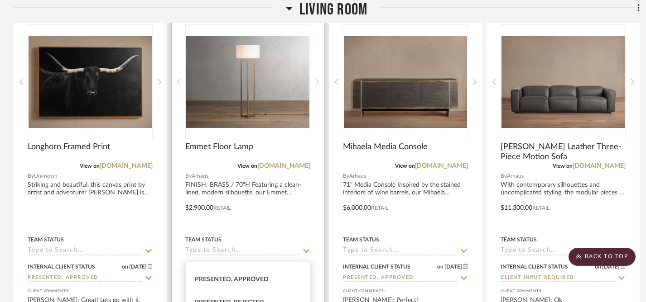
click at [249, 277] on span "Presented, Approved" at bounding box center [232, 280] width 74 height 6
type input "Presented, Approved"
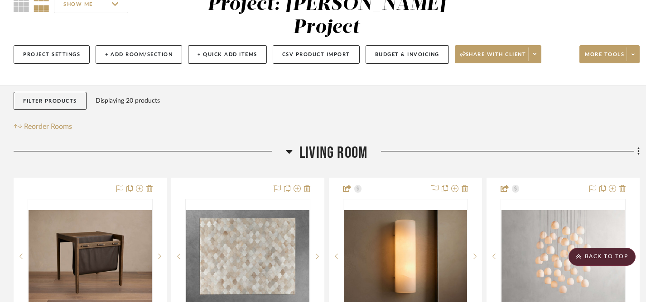
scroll to position [91, 0]
